Goal: Task Accomplishment & Management: Use online tool/utility

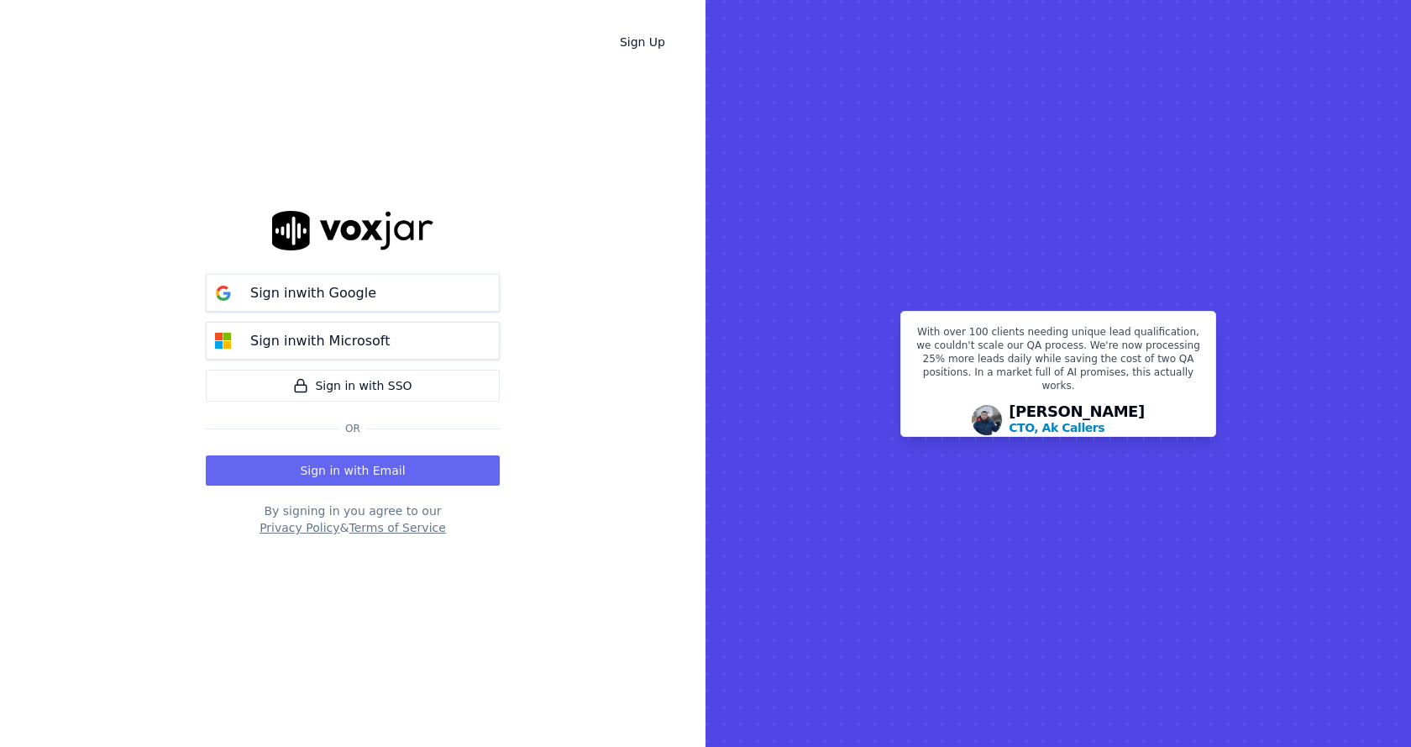
click at [344, 272] on div "Sign in with Google Sign in with Microsoft Sign in with SSO Or" at bounding box center [353, 356] width 294 height 185
click at [364, 286] on p "Sign in with Google" at bounding box center [313, 293] width 126 height 20
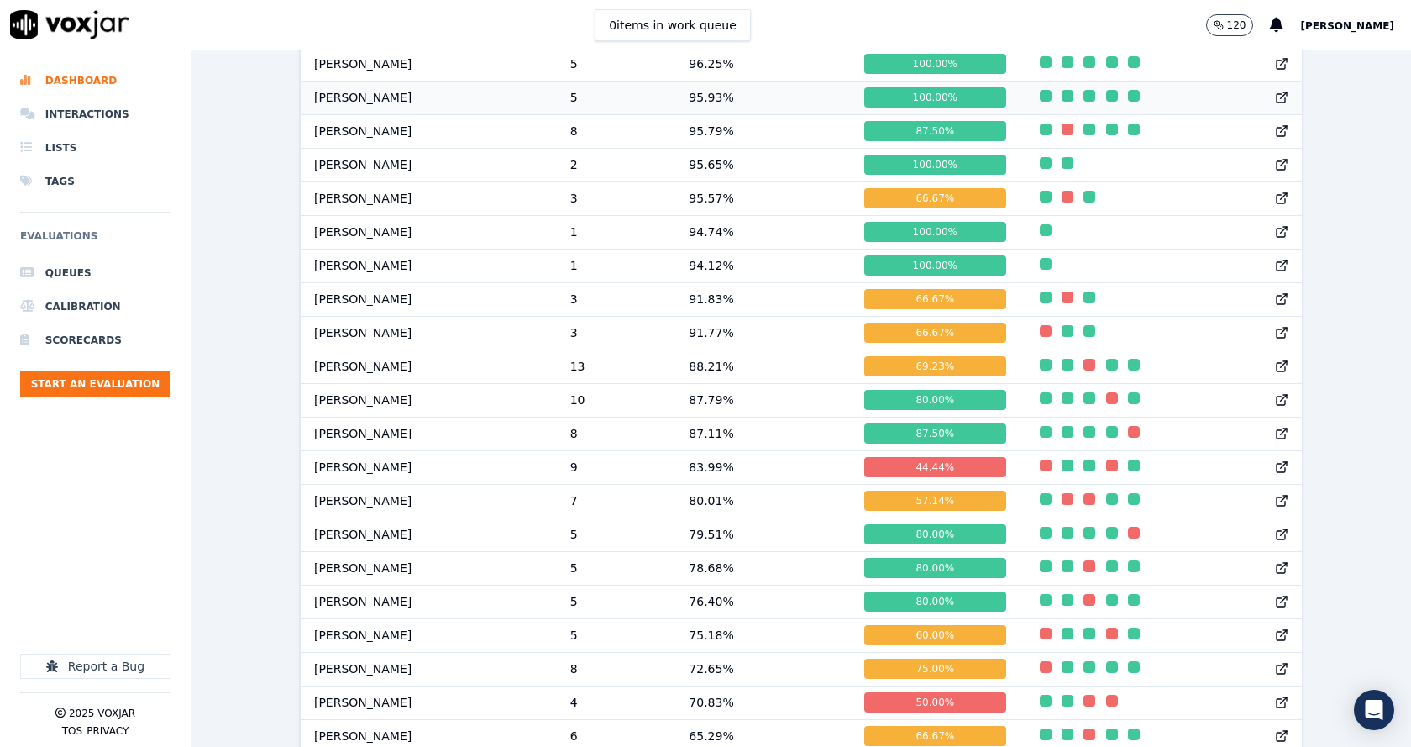
click at [386, 112] on td "[PERSON_NAME]" at bounding box center [429, 98] width 256 height 34
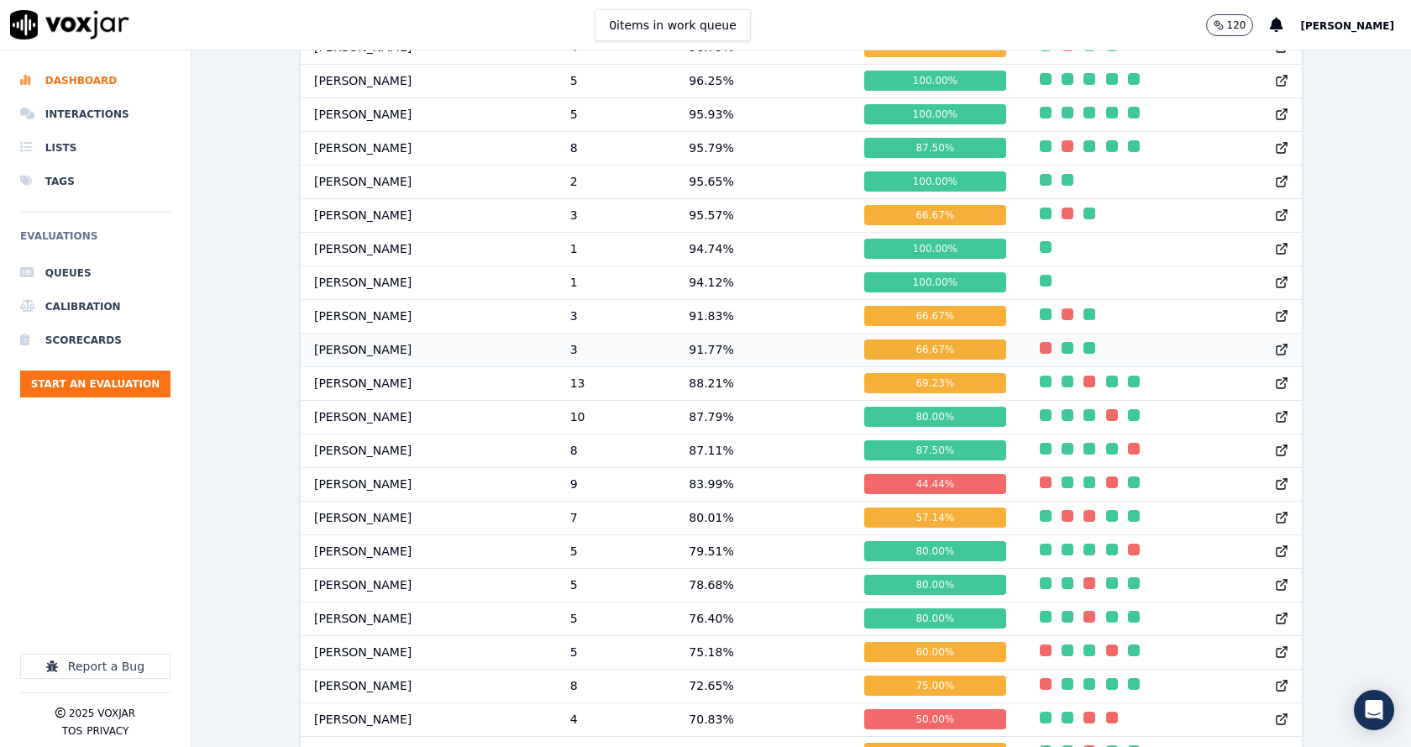
scroll to position [1371, 0]
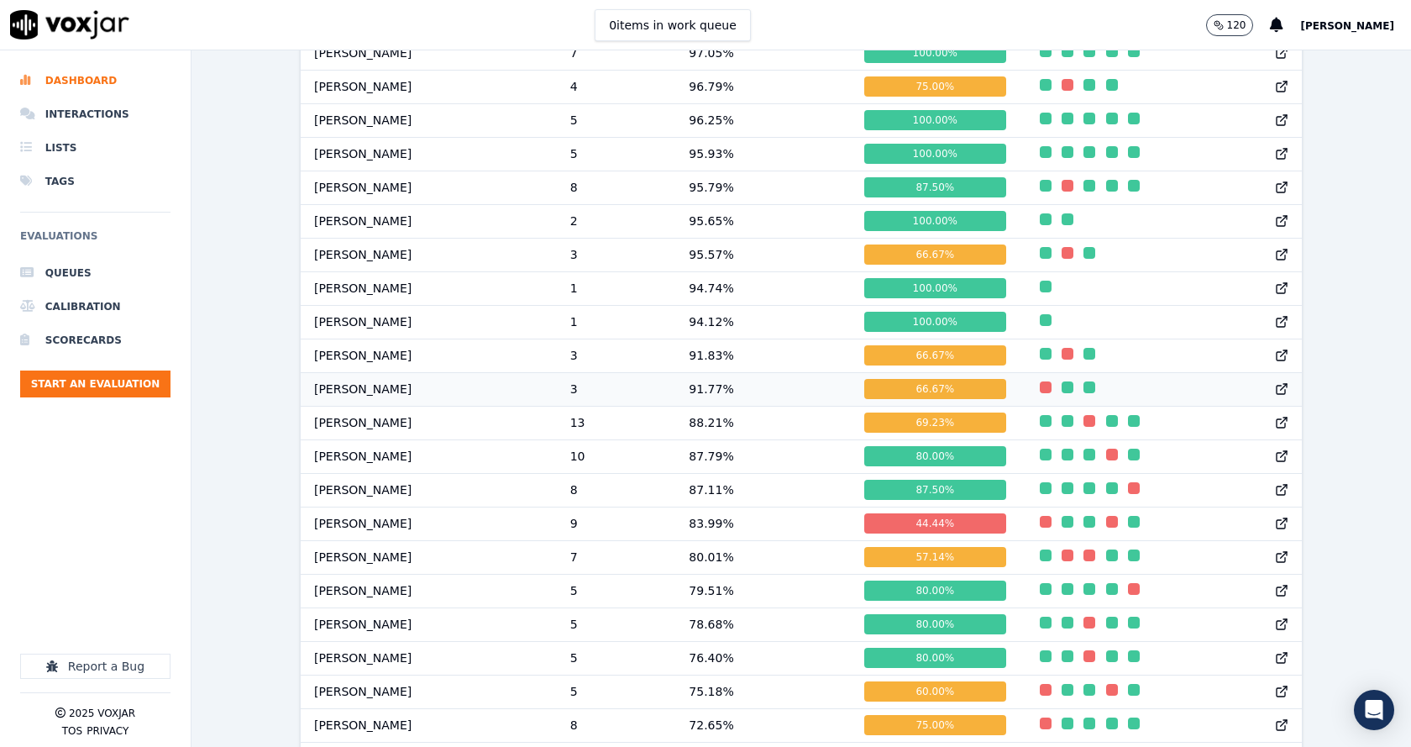
click at [396, 399] on td "Alex Akhtar" at bounding box center [429, 389] width 256 height 34
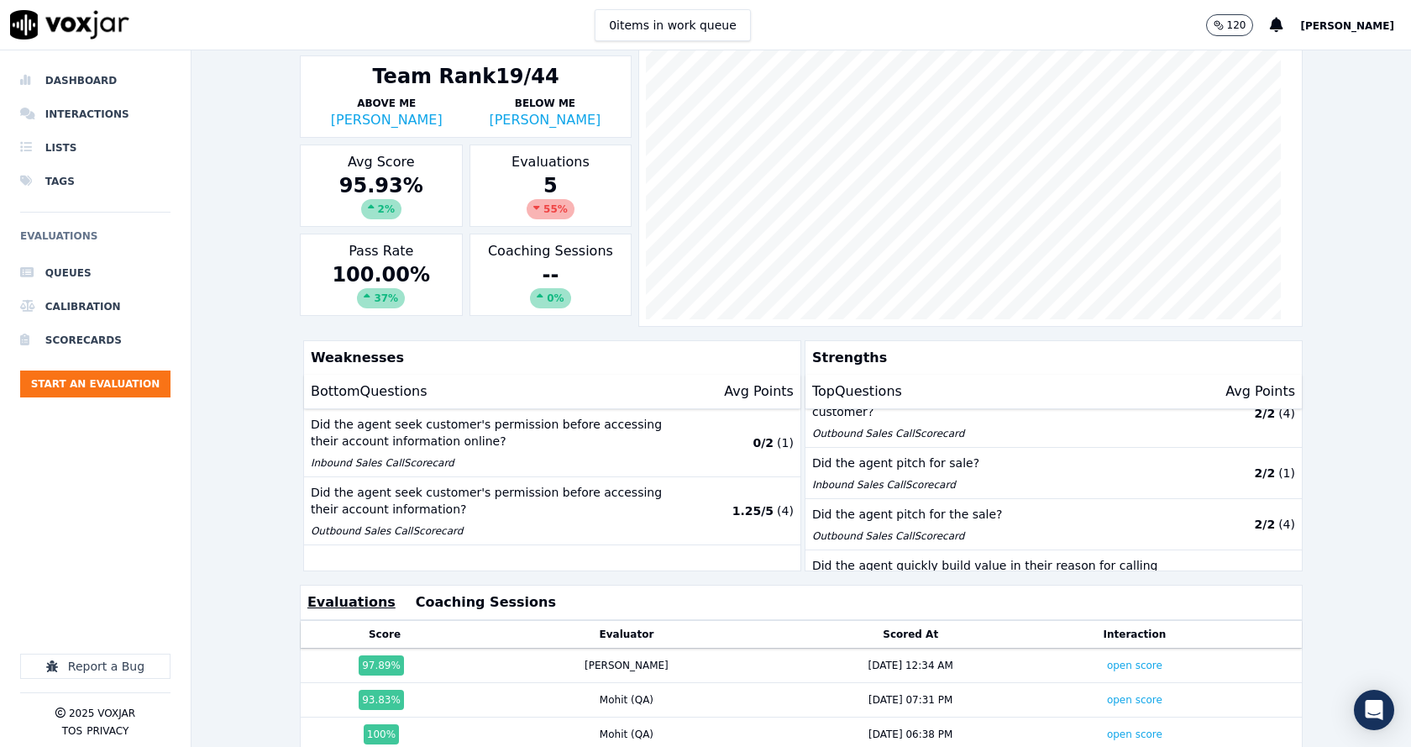
scroll to position [373, 0]
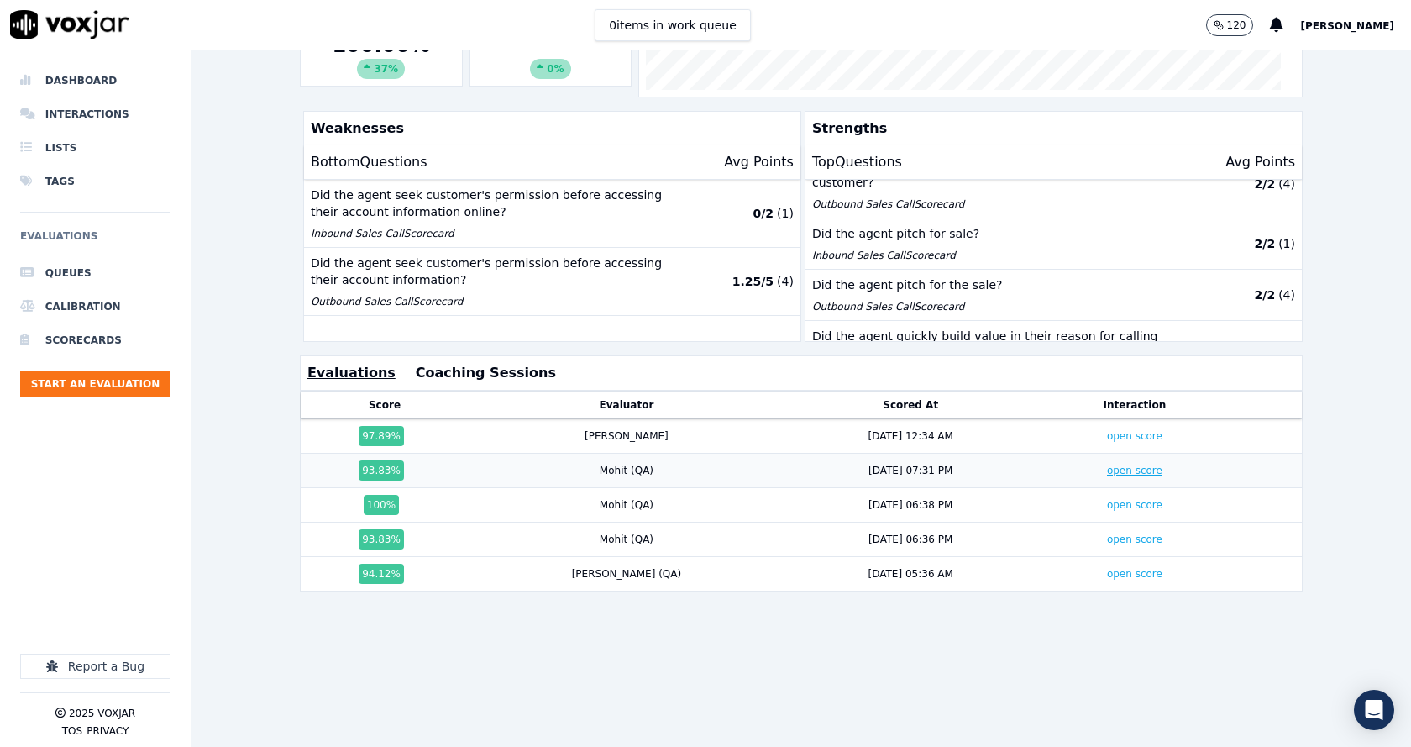
click at [1107, 464] on link "open score" at bounding box center [1134, 470] width 55 height 12
click at [1107, 430] on link "open score" at bounding box center [1134, 436] width 55 height 12
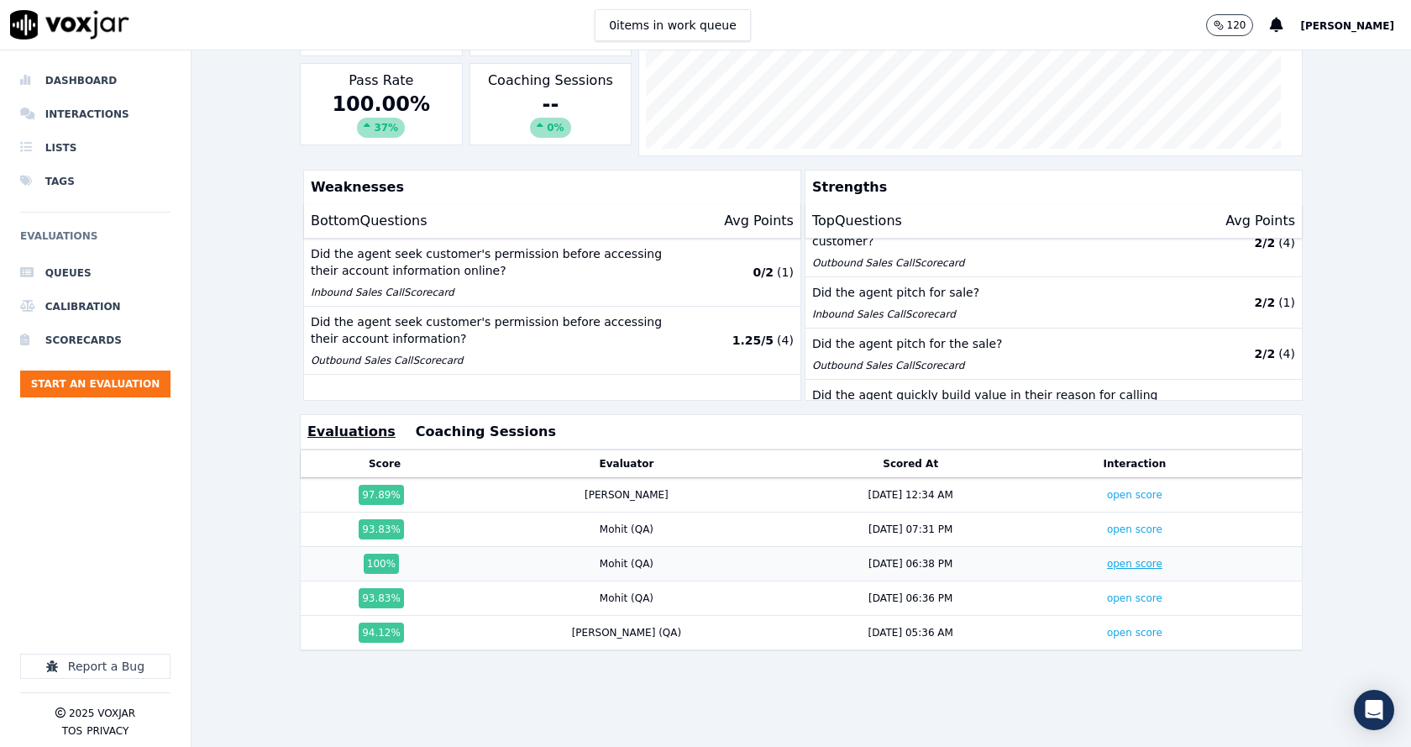
click at [1107, 564] on link "open score" at bounding box center [1134, 564] width 55 height 12
click at [1107, 497] on link "open score" at bounding box center [1134, 495] width 55 height 12
click at [1077, 538] on td "open score" at bounding box center [1134, 529] width 195 height 34
click at [1107, 535] on link "open score" at bounding box center [1134, 529] width 55 height 12
click at [1107, 568] on link "open score" at bounding box center [1134, 564] width 55 height 12
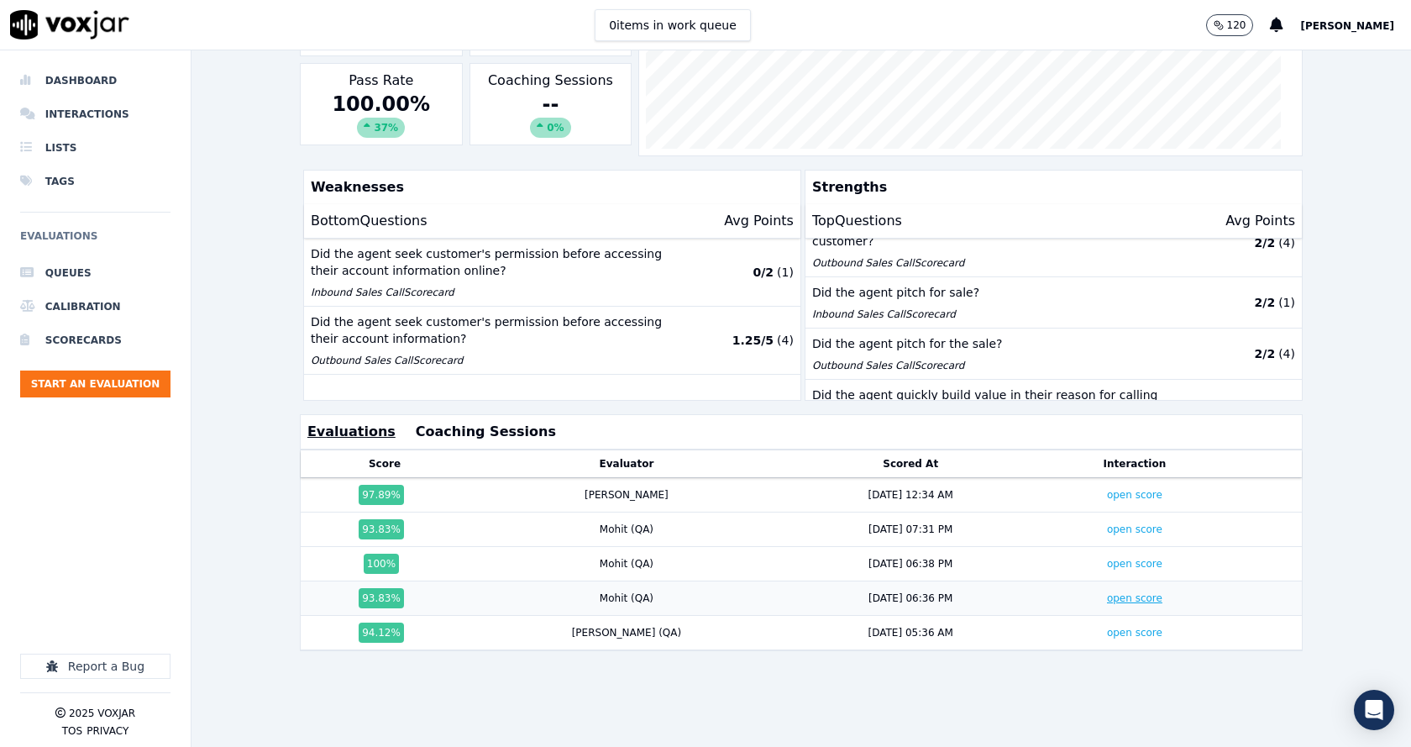
click at [1107, 600] on link "open score" at bounding box center [1134, 598] width 55 height 12
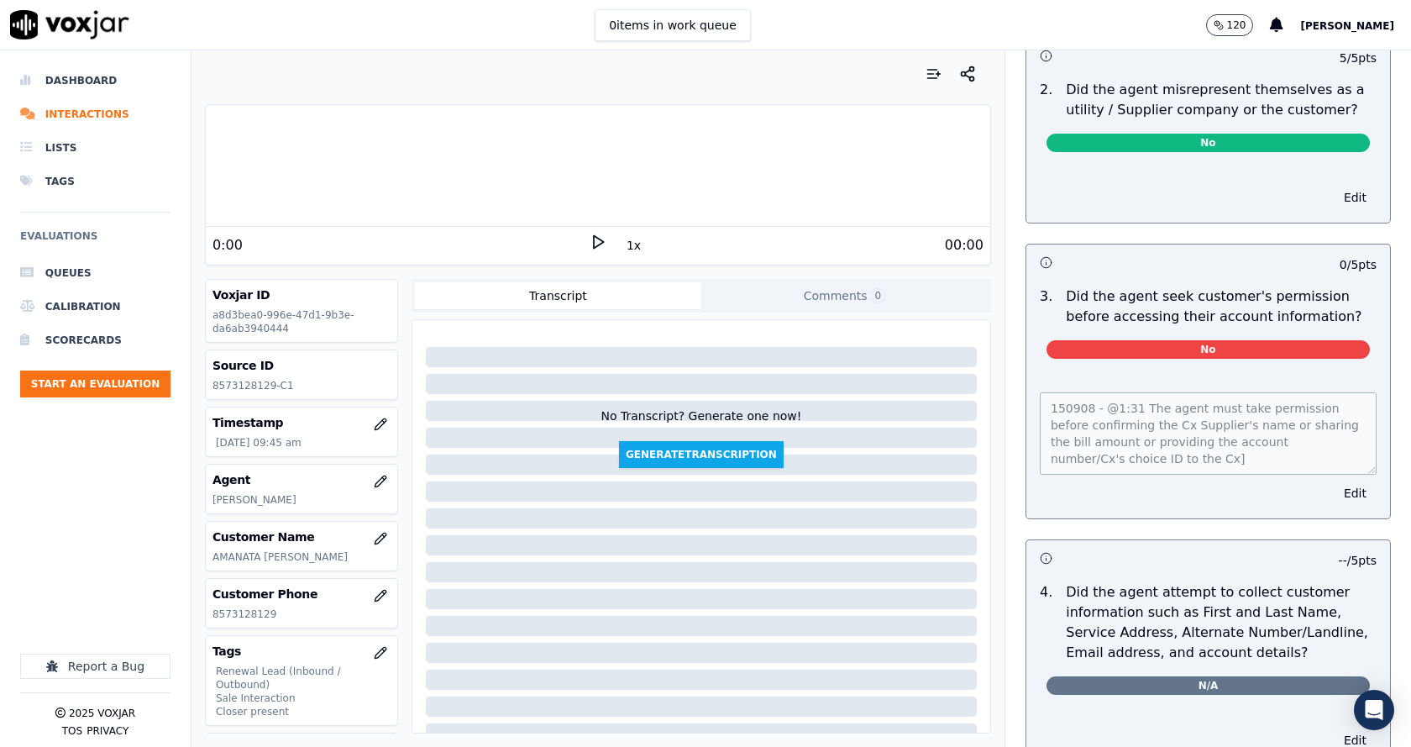
scroll to position [1176, 0]
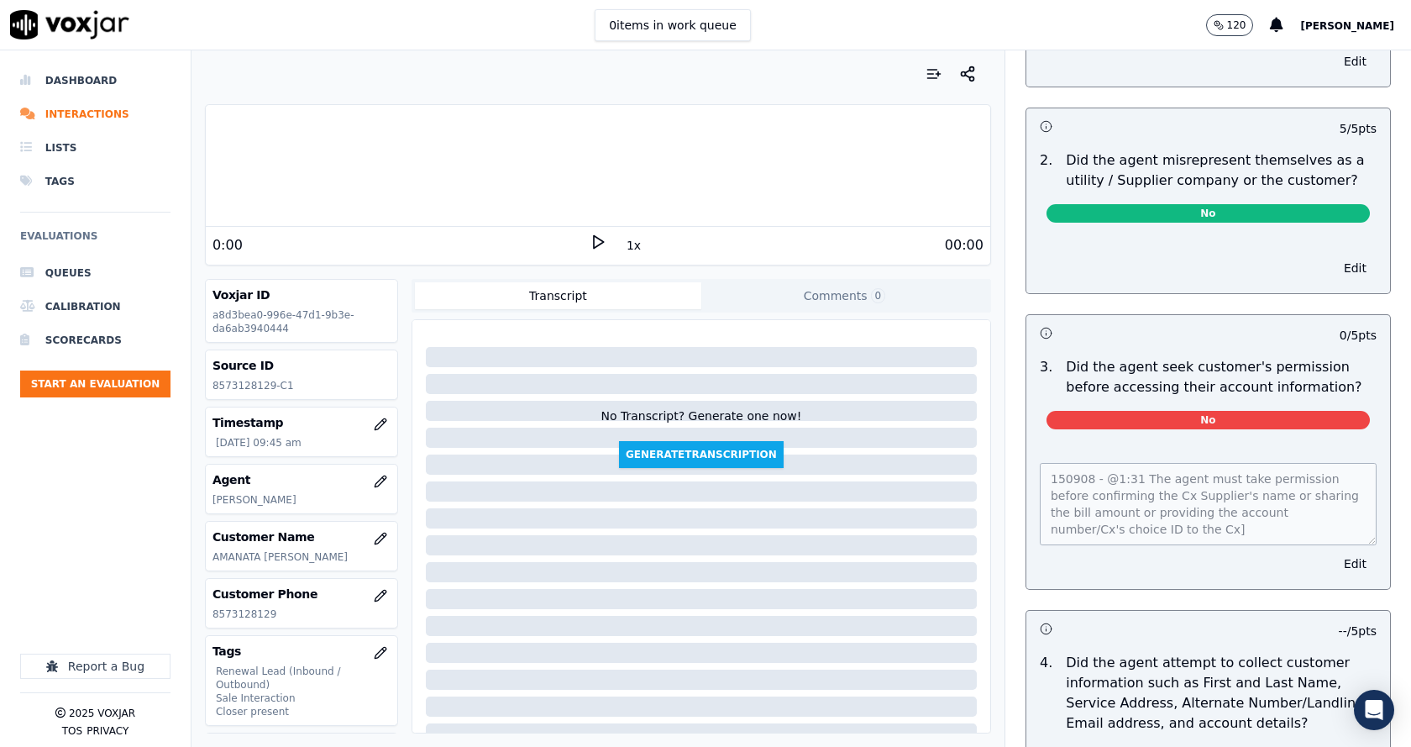
drag, startPoint x: 1066, startPoint y: 338, endPoint x: 1328, endPoint y: 374, distance: 264.5
click at [1255, 369] on p "Did the agent seek customer's permission before accessing their account informa…" at bounding box center [1221, 377] width 311 height 40
click at [1328, 374] on p "Did the agent seek customer's permission before accessing their account informa…" at bounding box center [1221, 377] width 311 height 40
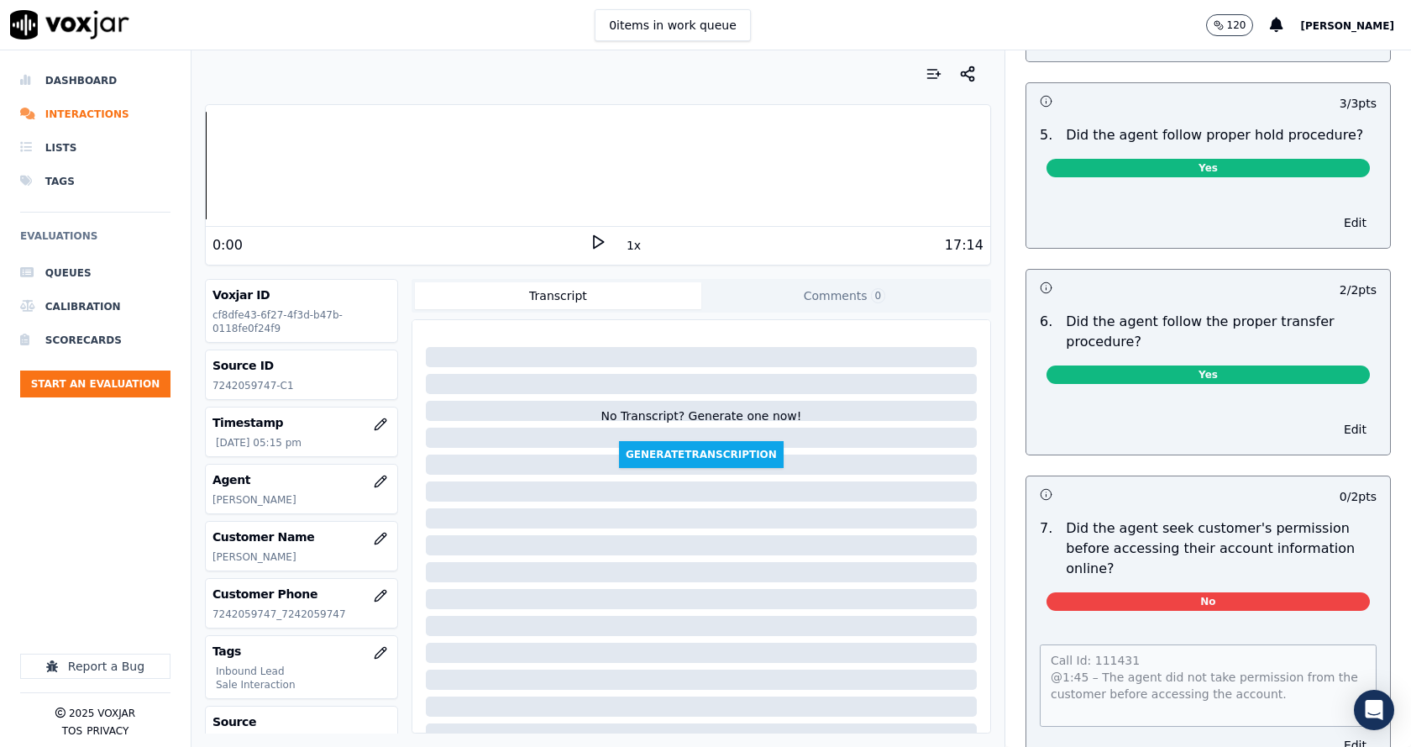
scroll to position [3107, 0]
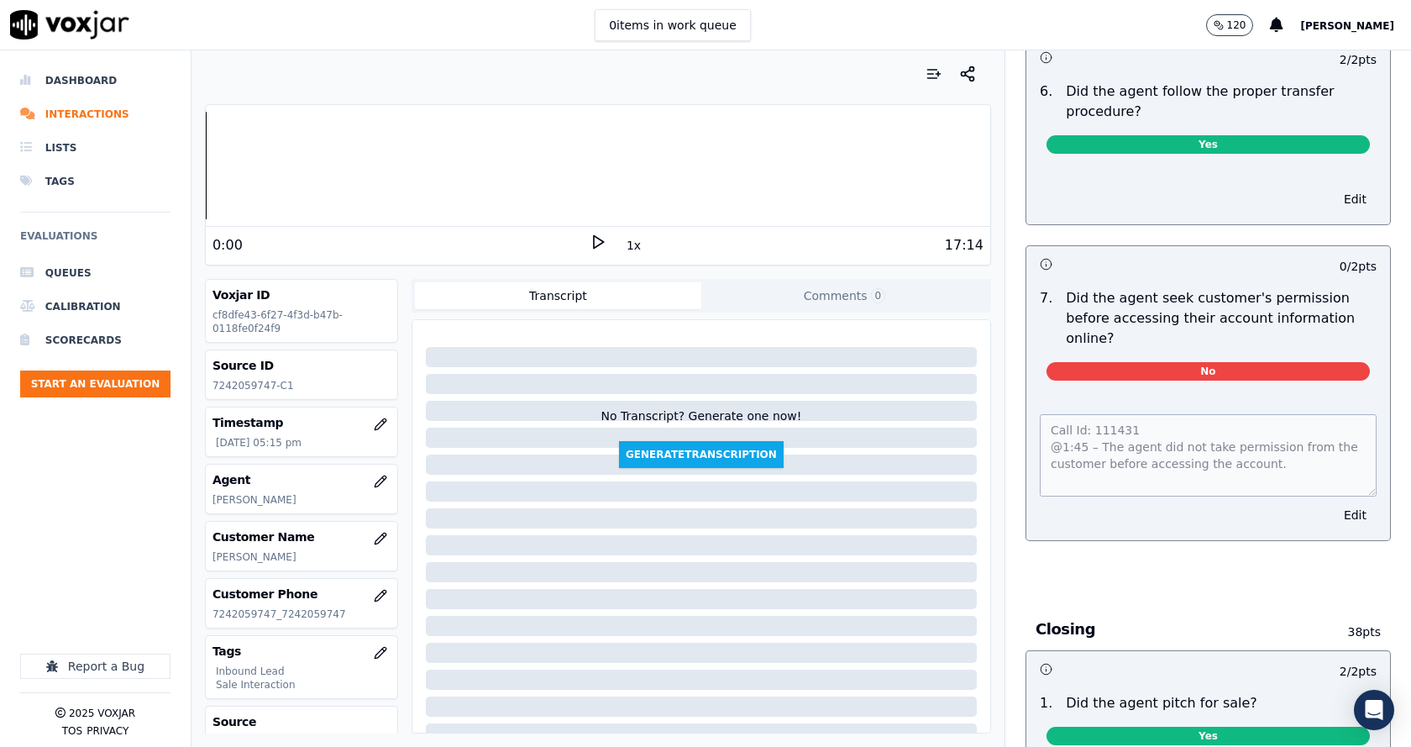
click at [1026, 394] on div "Call Id: 111431 @1:45 – The agent did not take permission from the customer bef…" at bounding box center [1208, 467] width 364 height 146
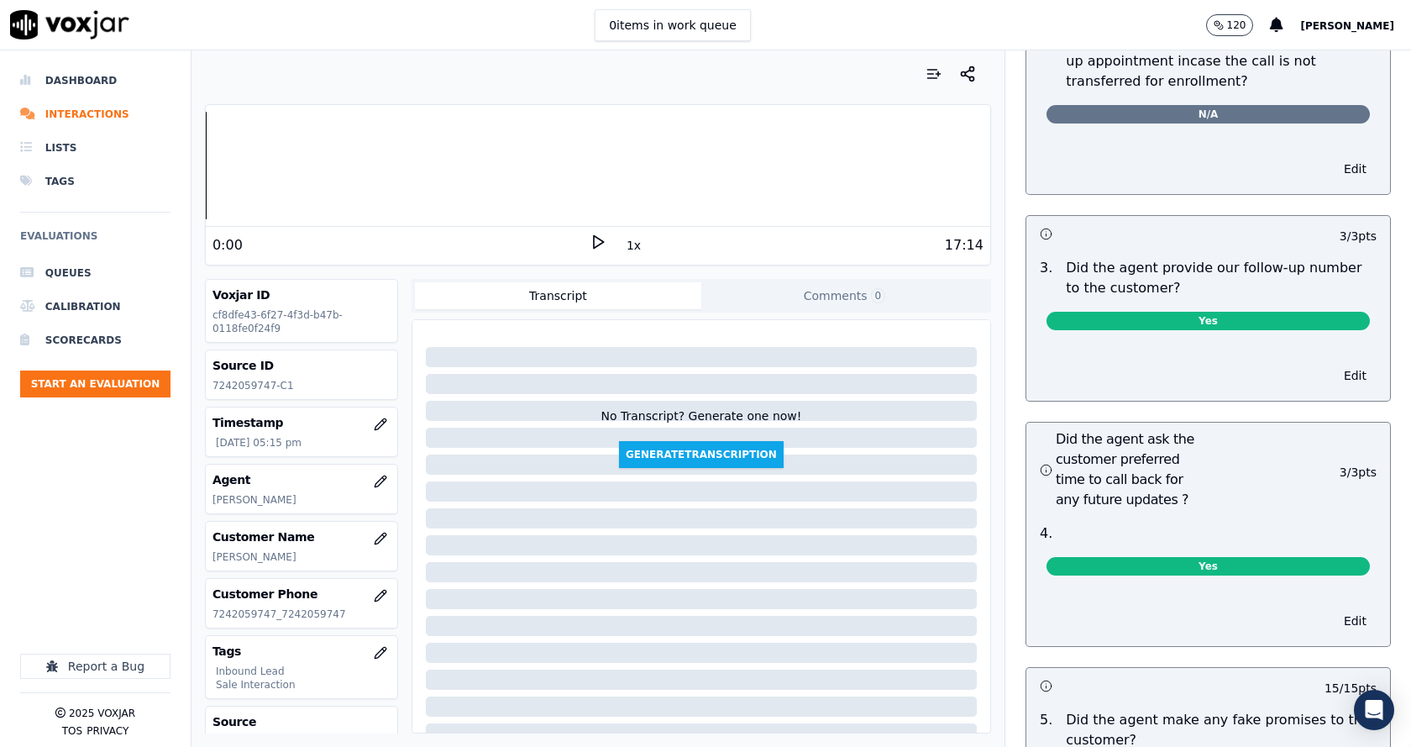
scroll to position [4115, 0]
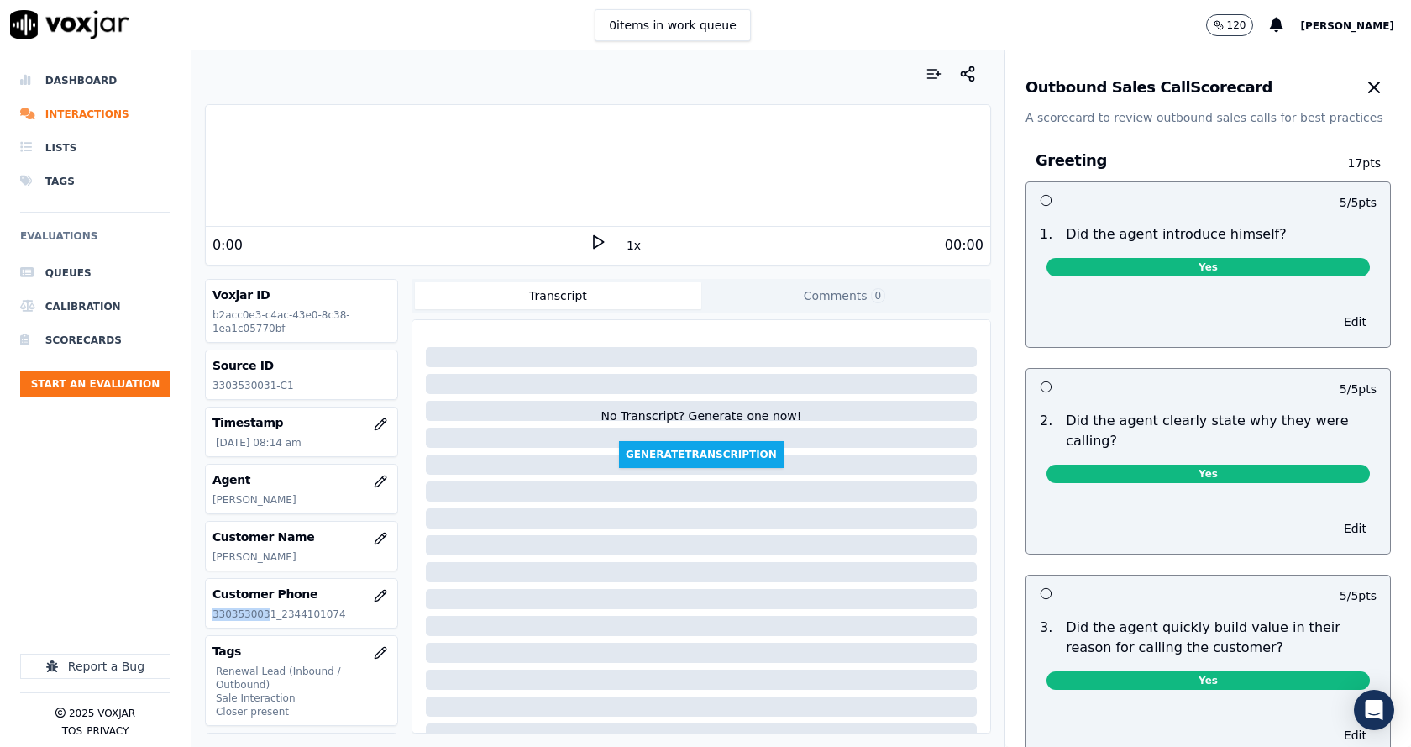
drag, startPoint x: 264, startPoint y: 616, endPoint x: 193, endPoint y: 616, distance: 70.5
click at [193, 616] on div "Your browser does not support the audio element. 0:00 1x 00:00 Voxjar ID b2acc0…" at bounding box center [597, 398] width 813 height 696
click at [227, 621] on div "Customer Phone 3303530031_2344101074" at bounding box center [301, 603] width 191 height 49
click at [228, 621] on div "Customer Phone 3303530031_2344101074" at bounding box center [301, 603] width 191 height 49
click at [230, 612] on p "3303530031_2344101074" at bounding box center [301, 613] width 178 height 13
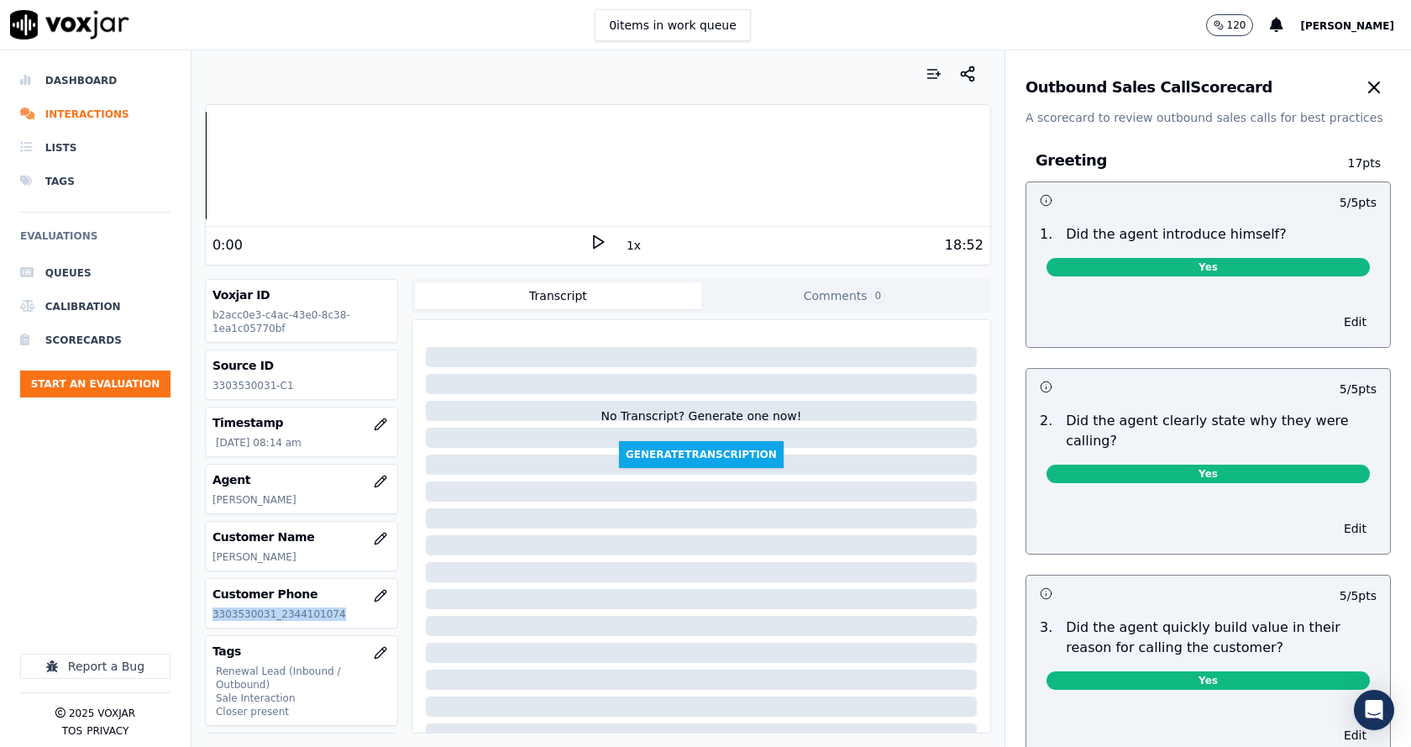
click at [230, 612] on p "3303530031_2344101074" at bounding box center [301, 613] width 178 height 13
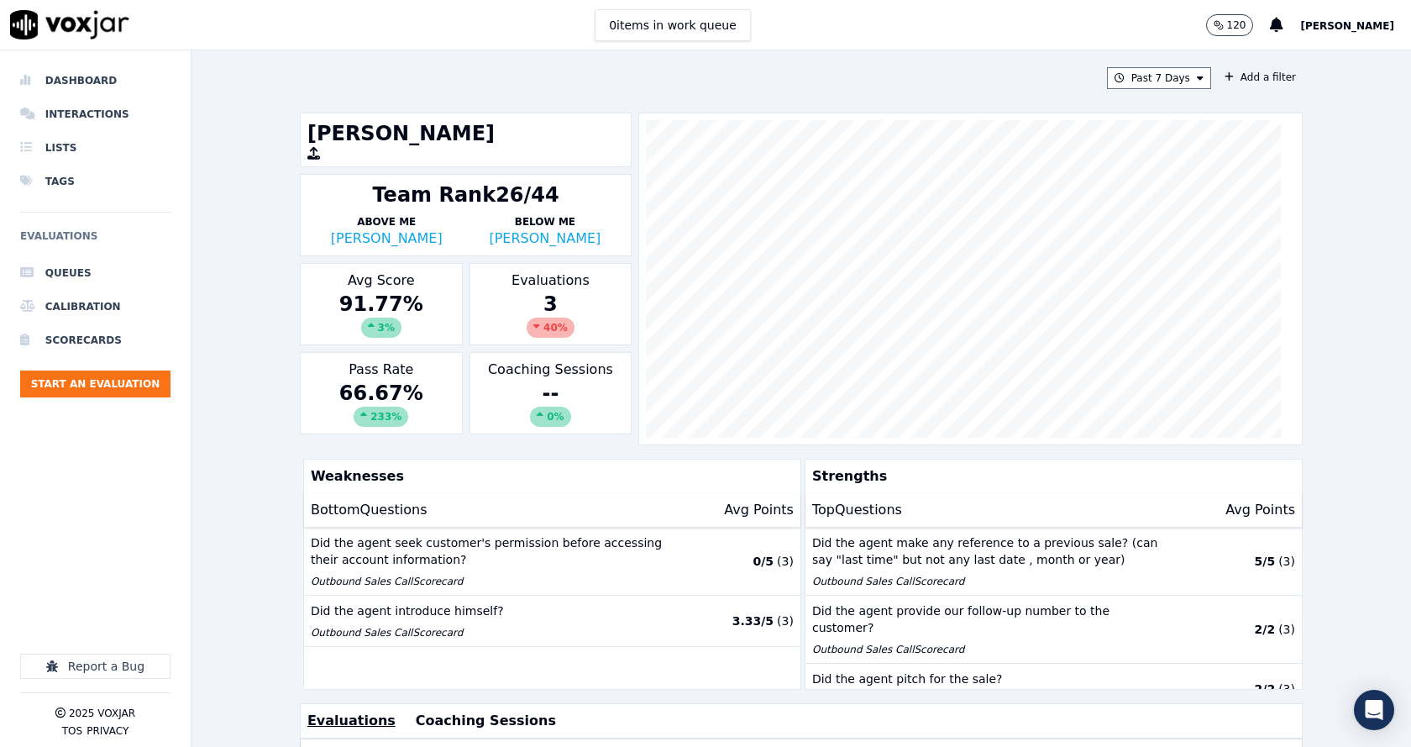
scroll to position [373, 0]
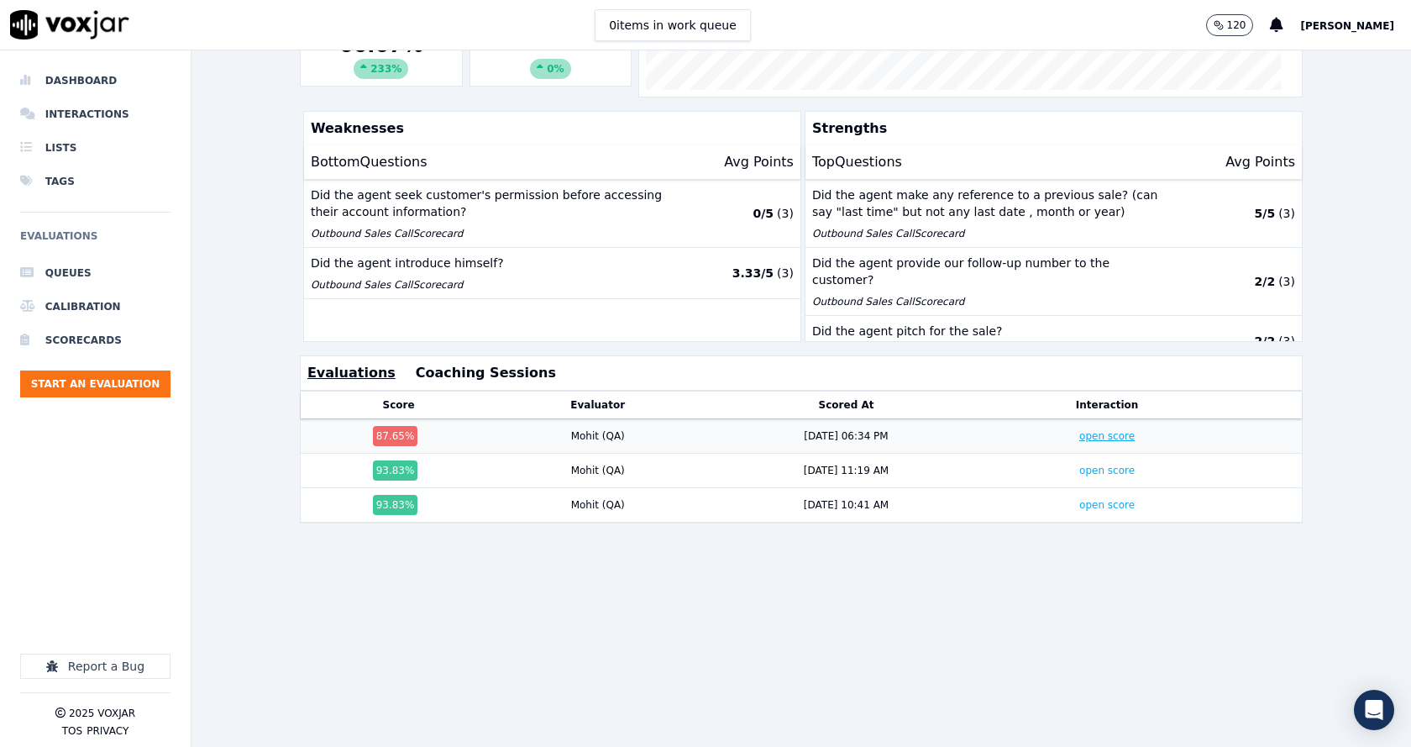
click at [1088, 430] on link "open score" at bounding box center [1106, 436] width 55 height 12
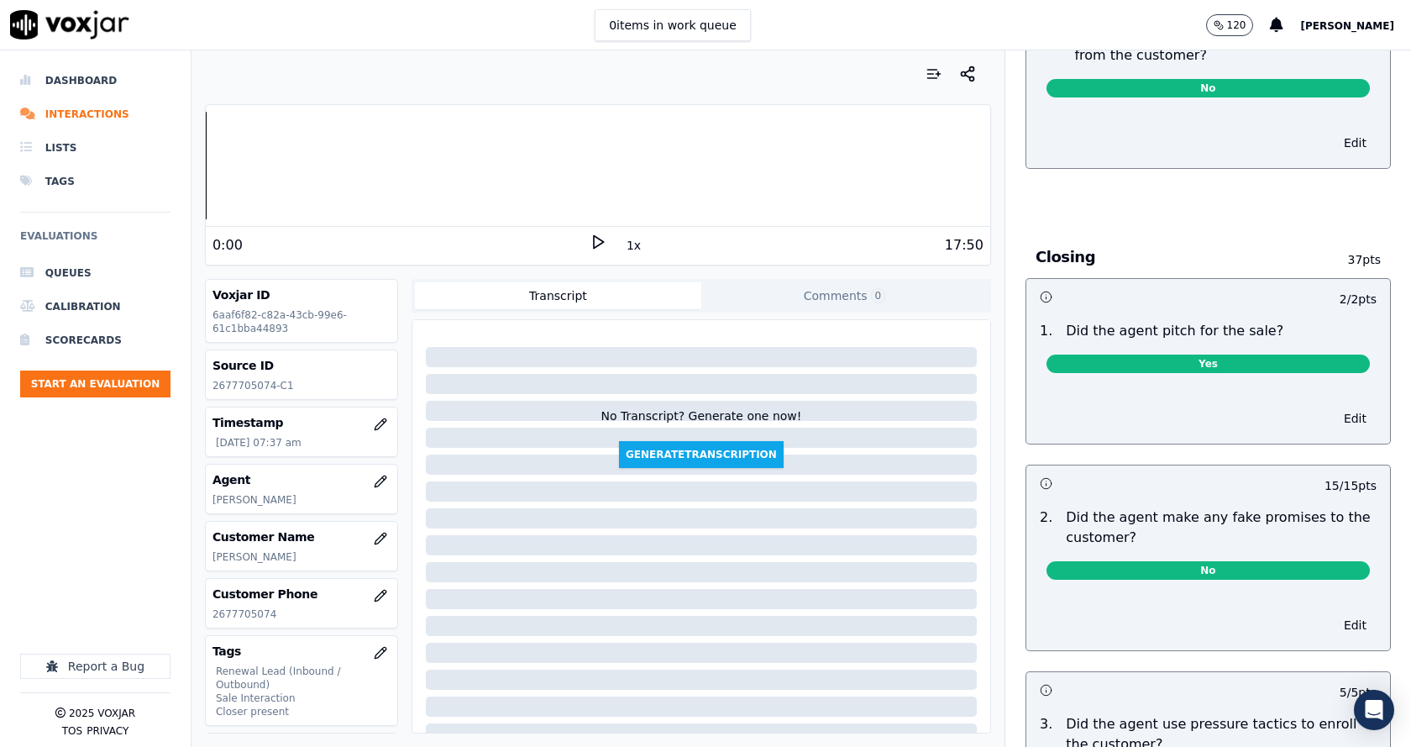
scroll to position [3191, 0]
